Goal: Task Accomplishment & Management: Manage account settings

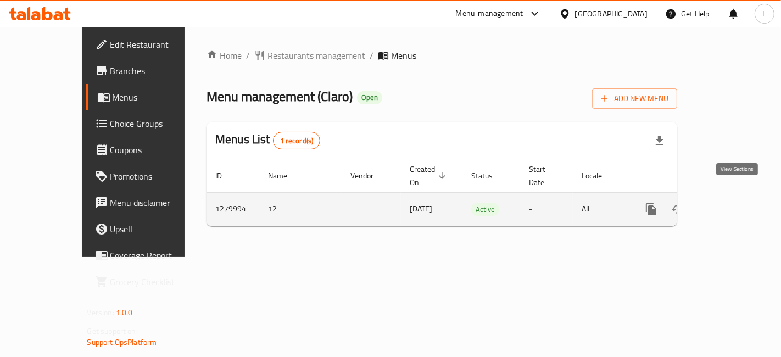
click at [737, 203] on icon "enhanced table" at bounding box center [730, 209] width 13 height 13
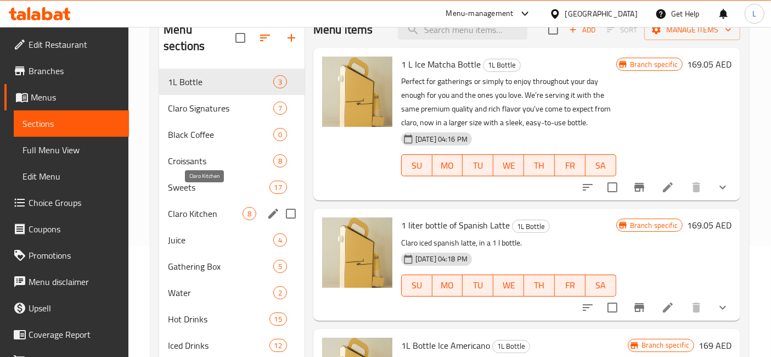
scroll to position [122, 0]
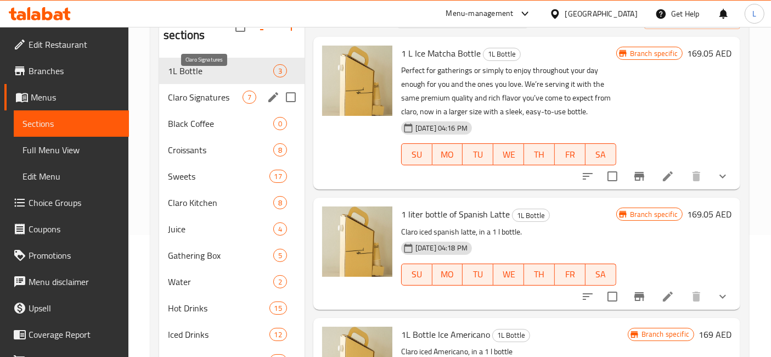
click at [205, 91] on span "Claro Signatures" at bounding box center [205, 97] width 75 height 13
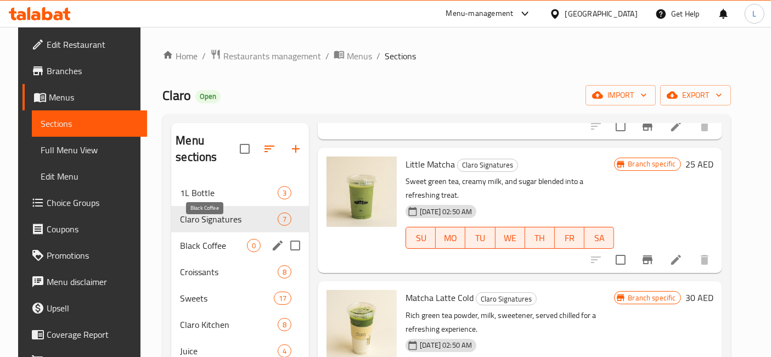
click at [195, 239] on span "Black Coffee" at bounding box center [213, 245] width 67 height 13
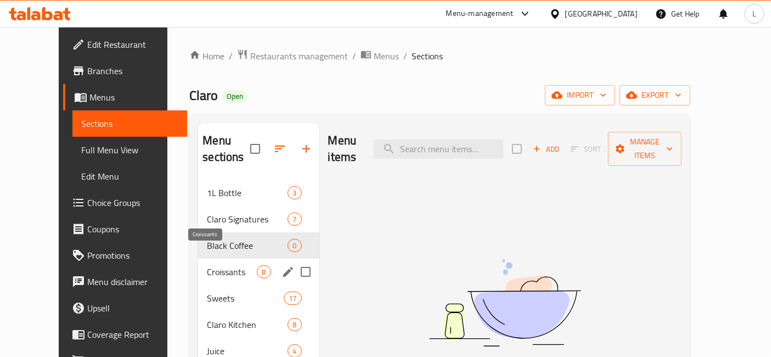
click at [207, 265] on span "Croissants" at bounding box center [232, 271] width 50 height 13
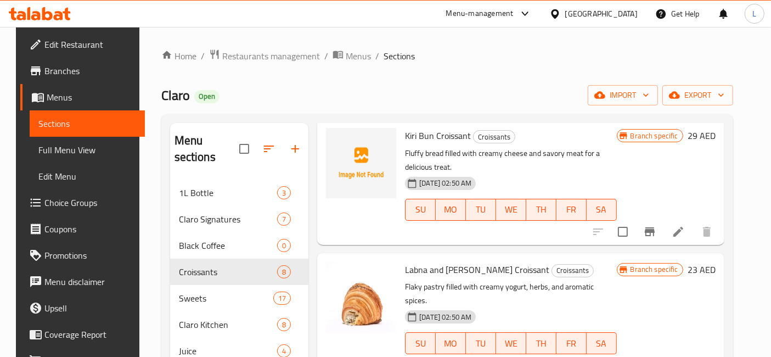
scroll to position [610, 0]
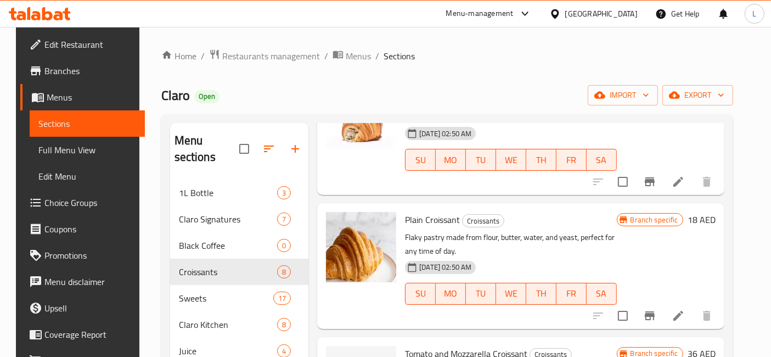
click at [38, 4] on div at bounding box center [40, 14] width 80 height 22
click at [36, 15] on icon at bounding box center [35, 15] width 9 height 9
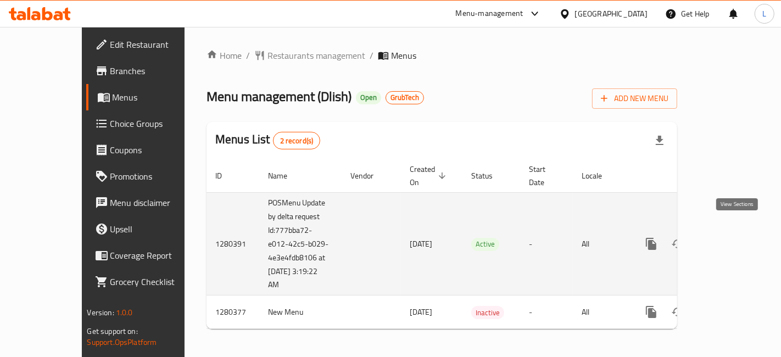
click at [737, 237] on icon "enhanced table" at bounding box center [730, 243] width 13 height 13
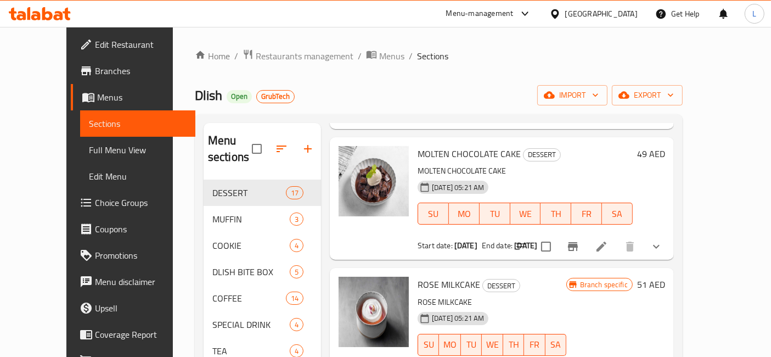
scroll to position [1891, 0]
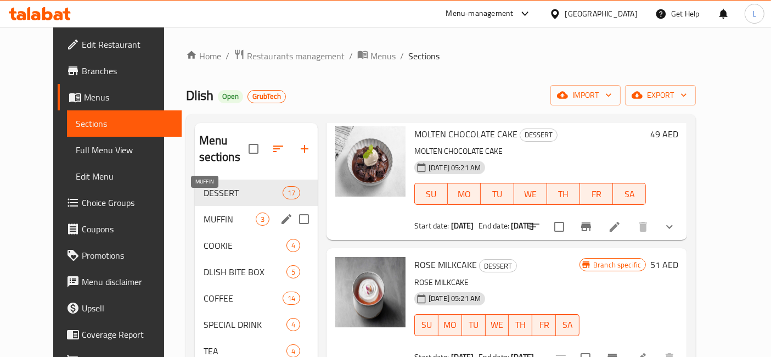
click at [204, 212] on span "MUFFIN" at bounding box center [230, 218] width 52 height 13
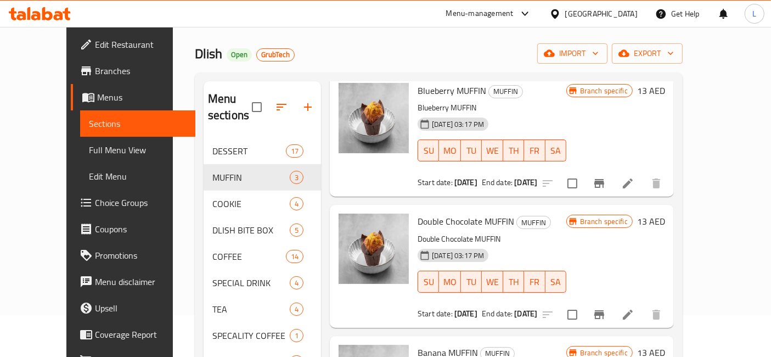
scroll to position [61, 0]
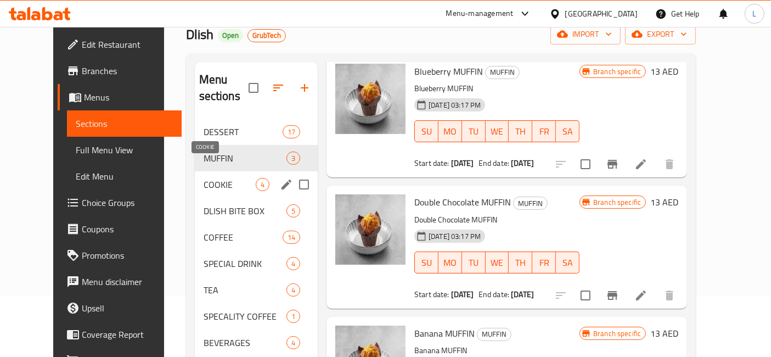
click at [204, 178] on span "COOKIE" at bounding box center [230, 184] width 52 height 13
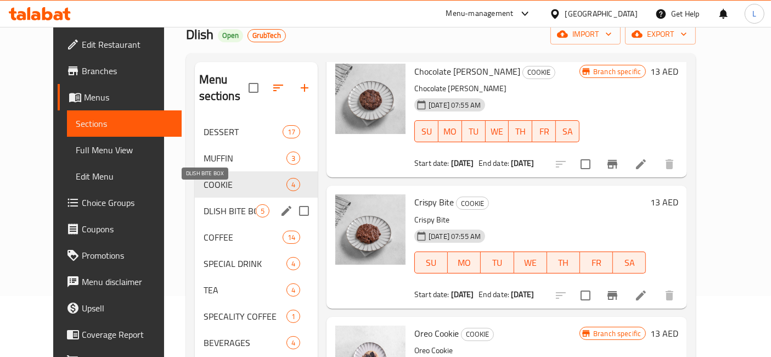
click at [204, 204] on span "DLISH BITE BOX" at bounding box center [230, 210] width 52 height 13
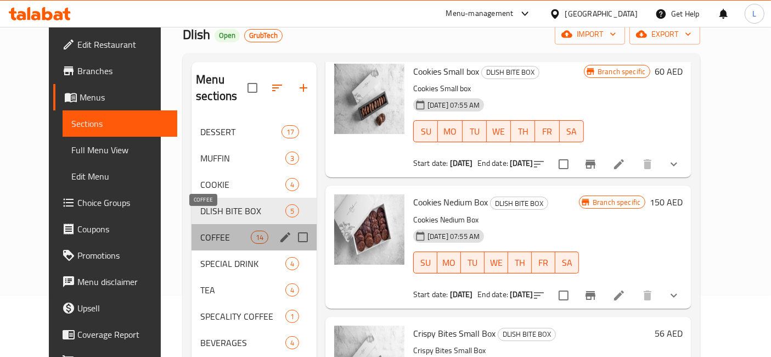
click at [200, 231] on span "COFFEE" at bounding box center [225, 237] width 50 height 13
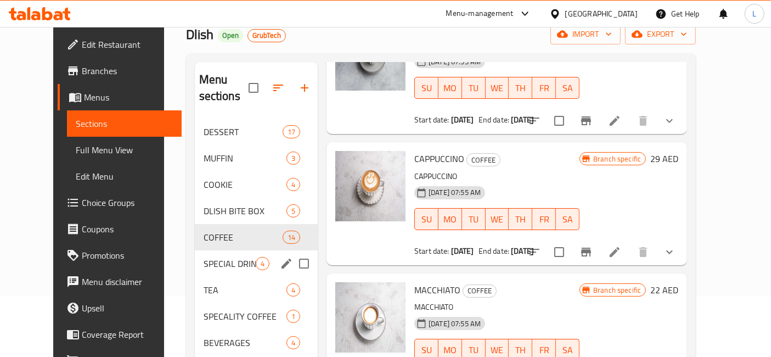
click at [195, 255] on div "SPECIAL DRINK 4" at bounding box center [256, 263] width 123 height 26
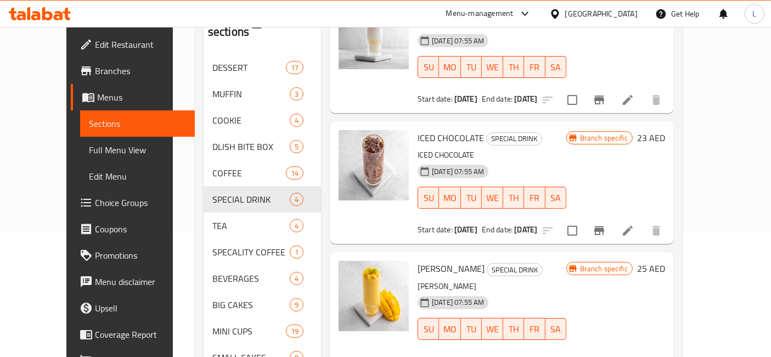
scroll to position [156, 0]
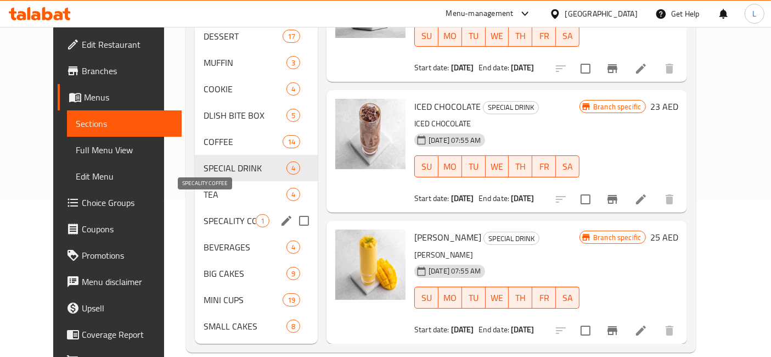
click at [204, 214] on span "SPECALITY COFFEE" at bounding box center [230, 220] width 52 height 13
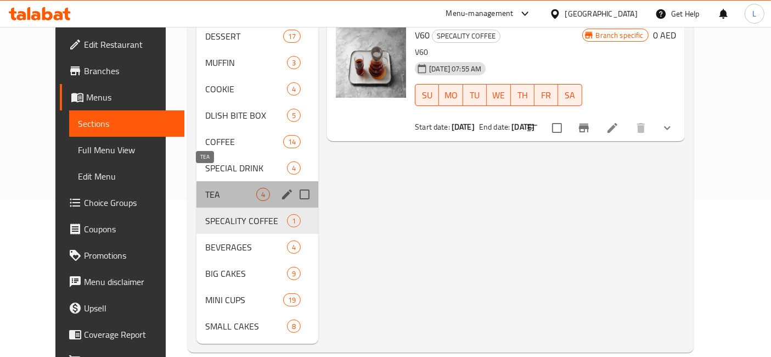
click at [205, 188] on span "TEA" at bounding box center [230, 194] width 51 height 13
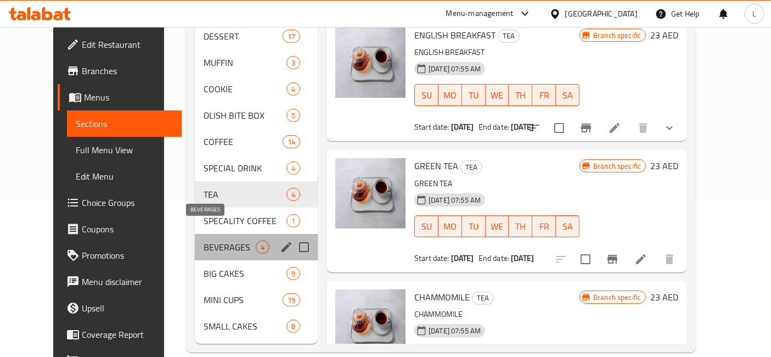
click at [204, 240] on span "BEVERAGES" at bounding box center [230, 246] width 52 height 13
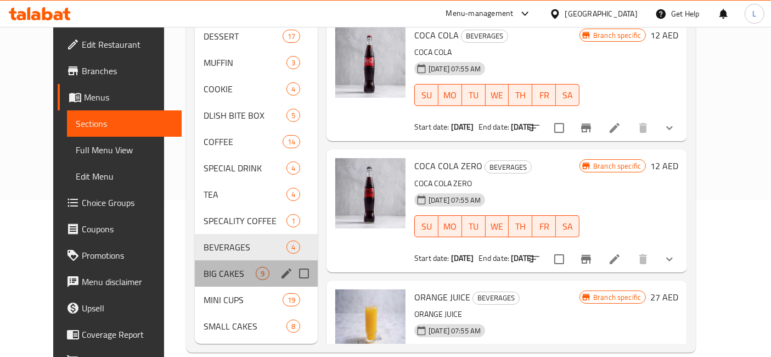
click at [195, 263] on div "BIG CAKES 9" at bounding box center [256, 273] width 123 height 26
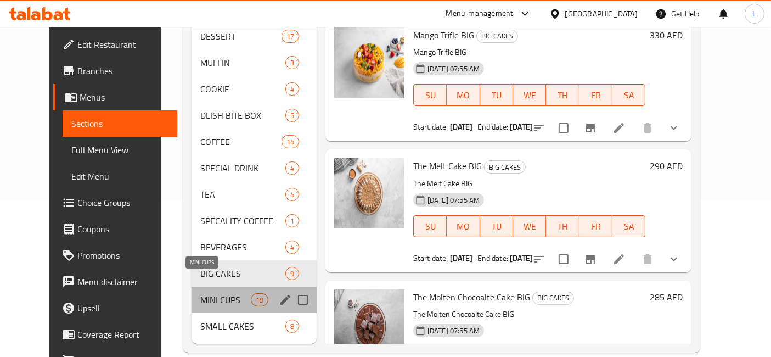
click at [200, 293] on span "MINI CUPS" at bounding box center [225, 299] width 50 height 13
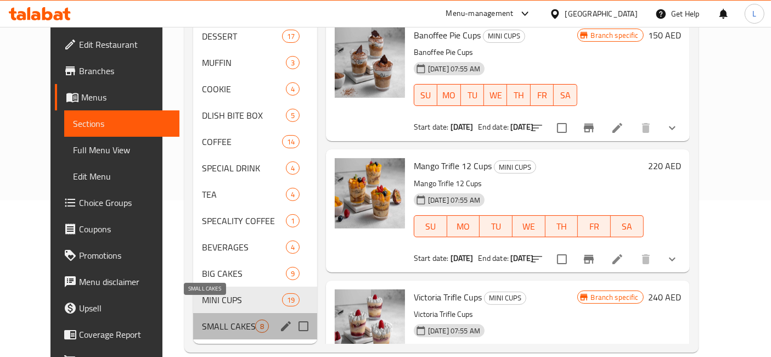
click at [202, 319] on span "SMALL CAKES" at bounding box center [228, 325] width 53 height 13
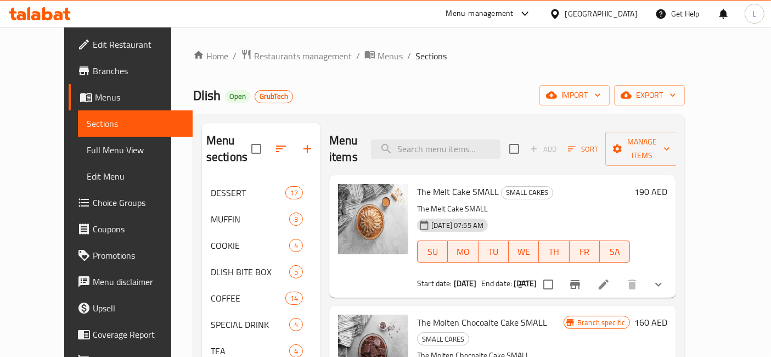
click at [47, 14] on icon at bounding box center [40, 13] width 62 height 13
